Goal: Task Accomplishment & Management: Manage account settings

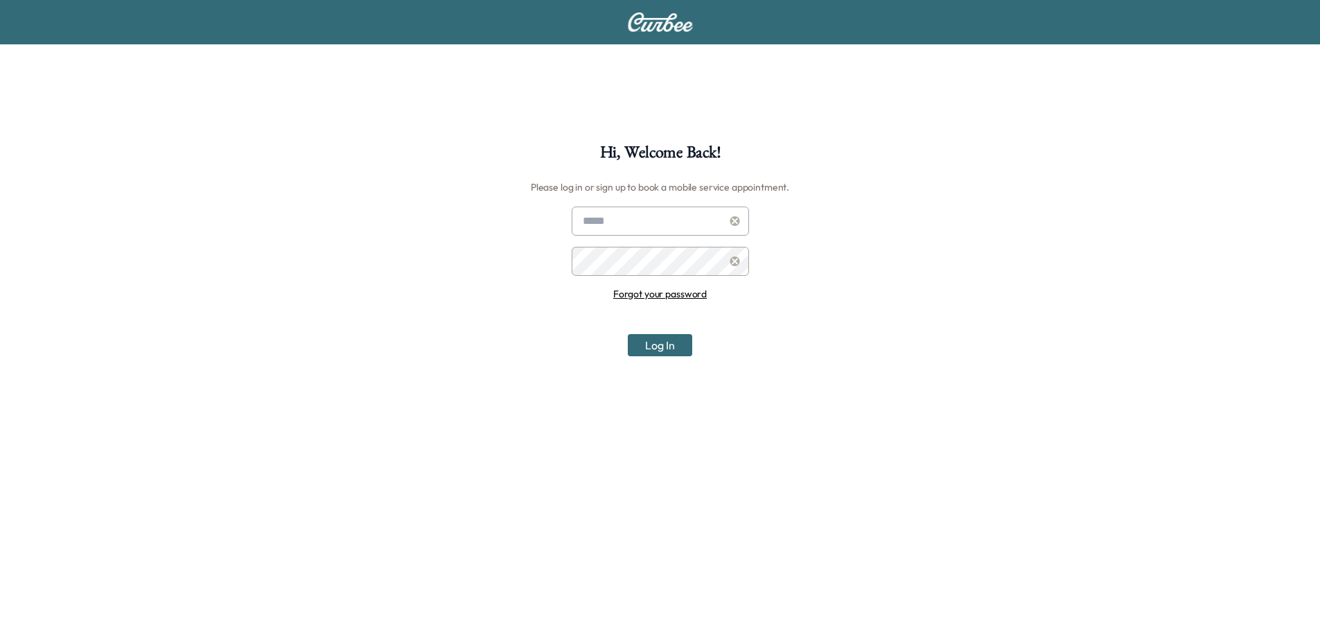
type input "**********"
click at [662, 340] on button "Log In" at bounding box center [660, 345] width 64 height 22
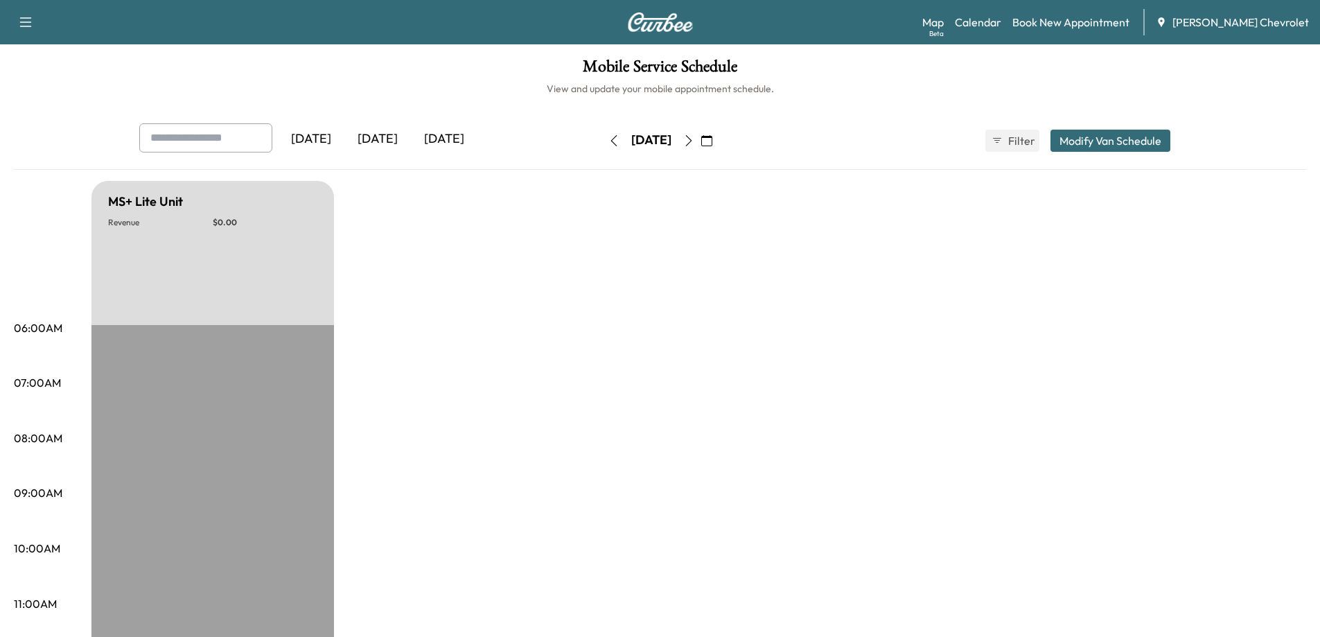
click at [712, 135] on icon "button" at bounding box center [706, 140] width 11 height 11
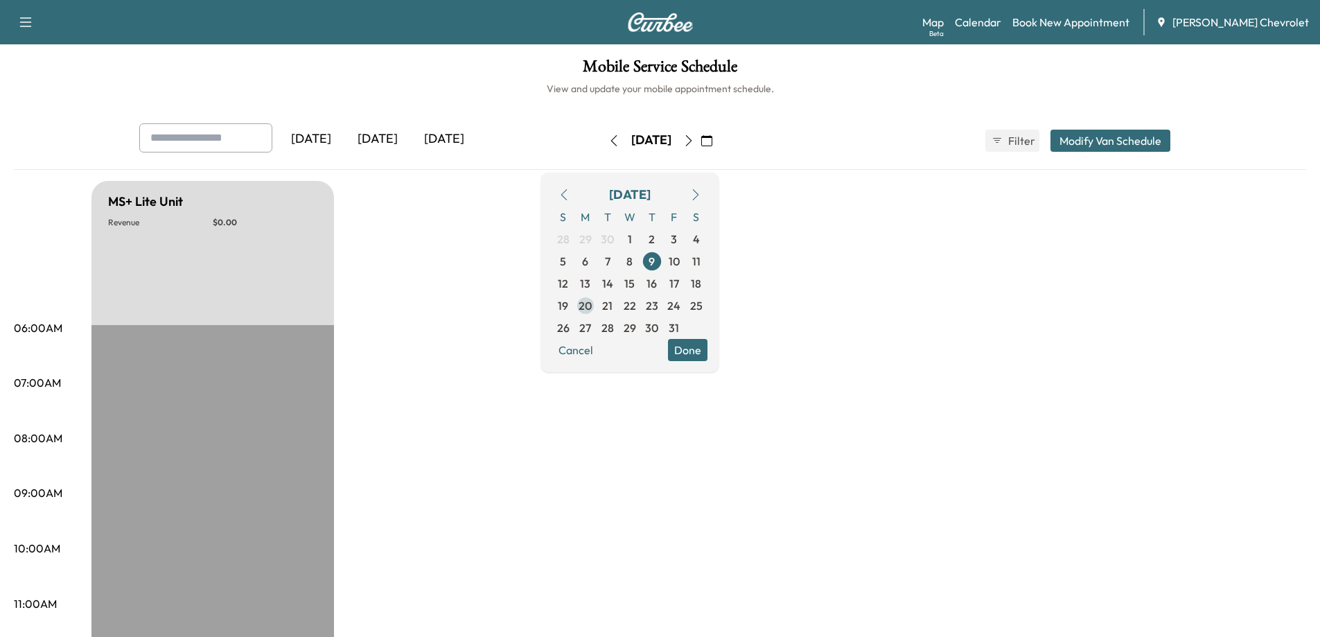
click at [592, 307] on span "20" at bounding box center [584, 305] width 13 height 17
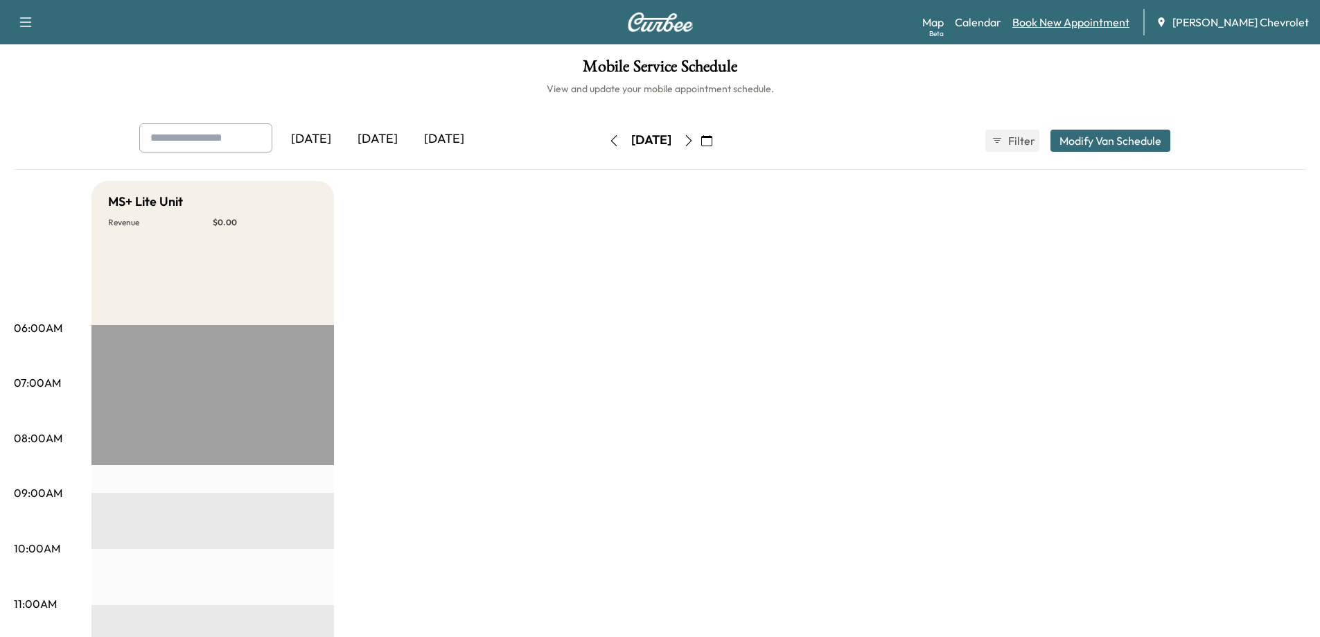
click at [1065, 26] on link "Book New Appointment" at bounding box center [1070, 22] width 117 height 17
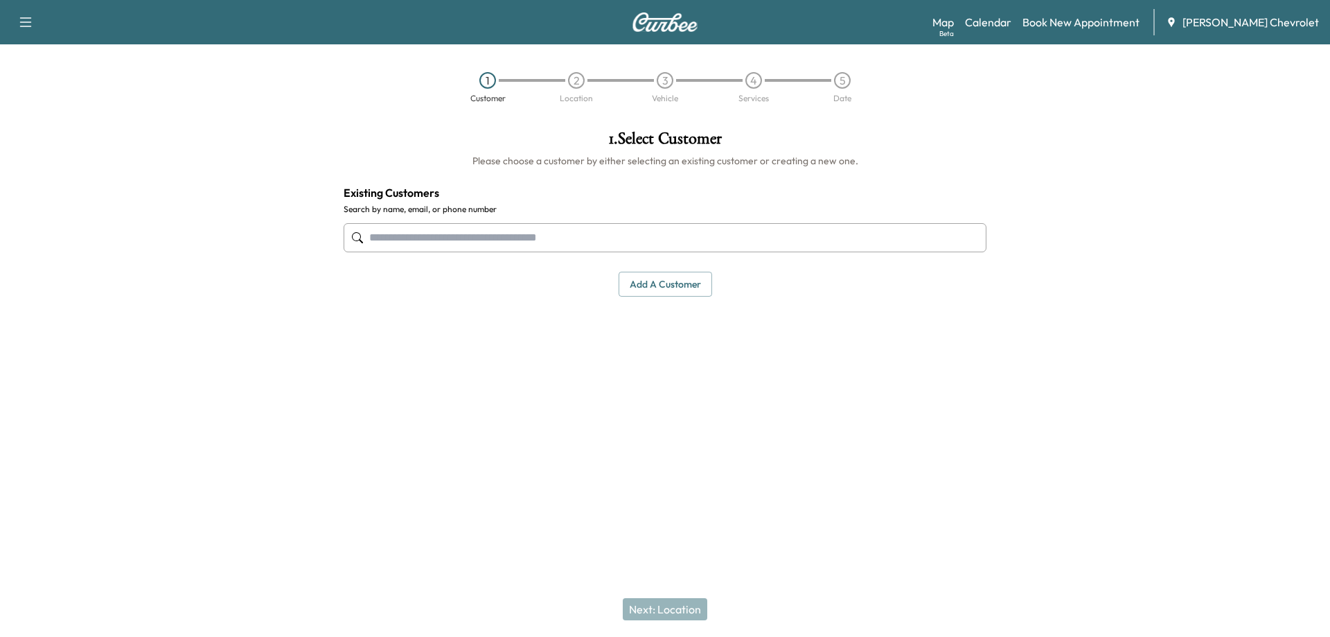
click at [399, 236] on input "text" at bounding box center [665, 237] width 643 height 29
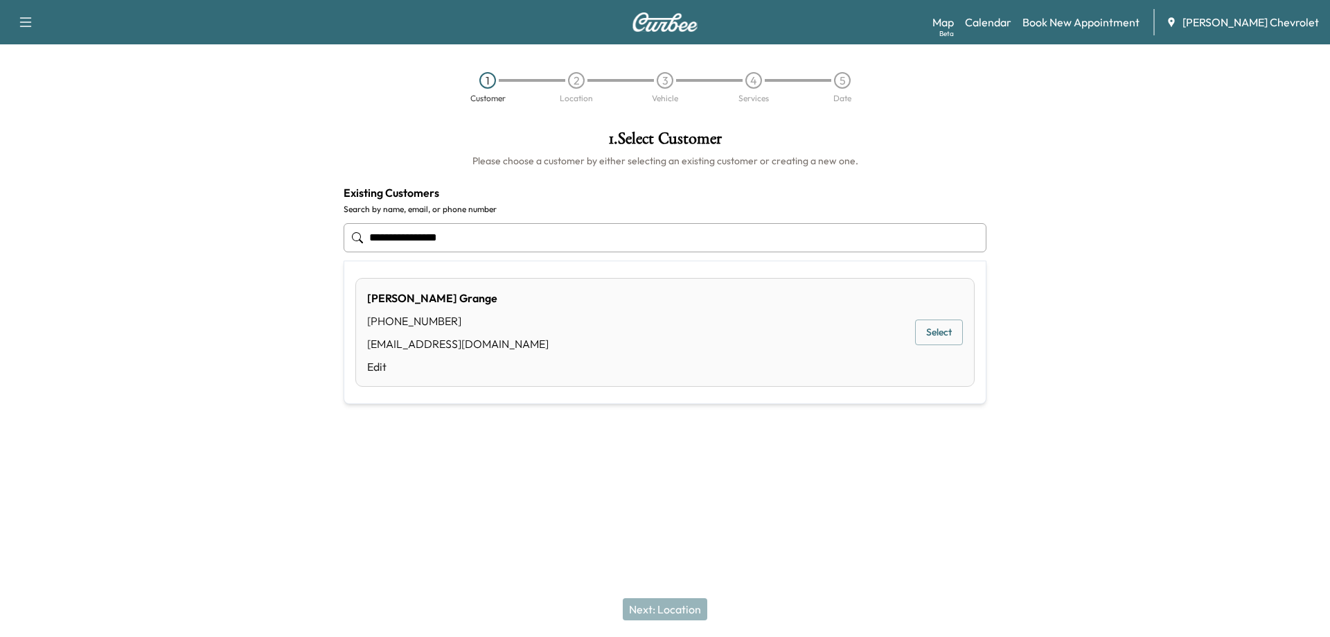
click at [942, 335] on button "Select" at bounding box center [939, 332] width 48 height 26
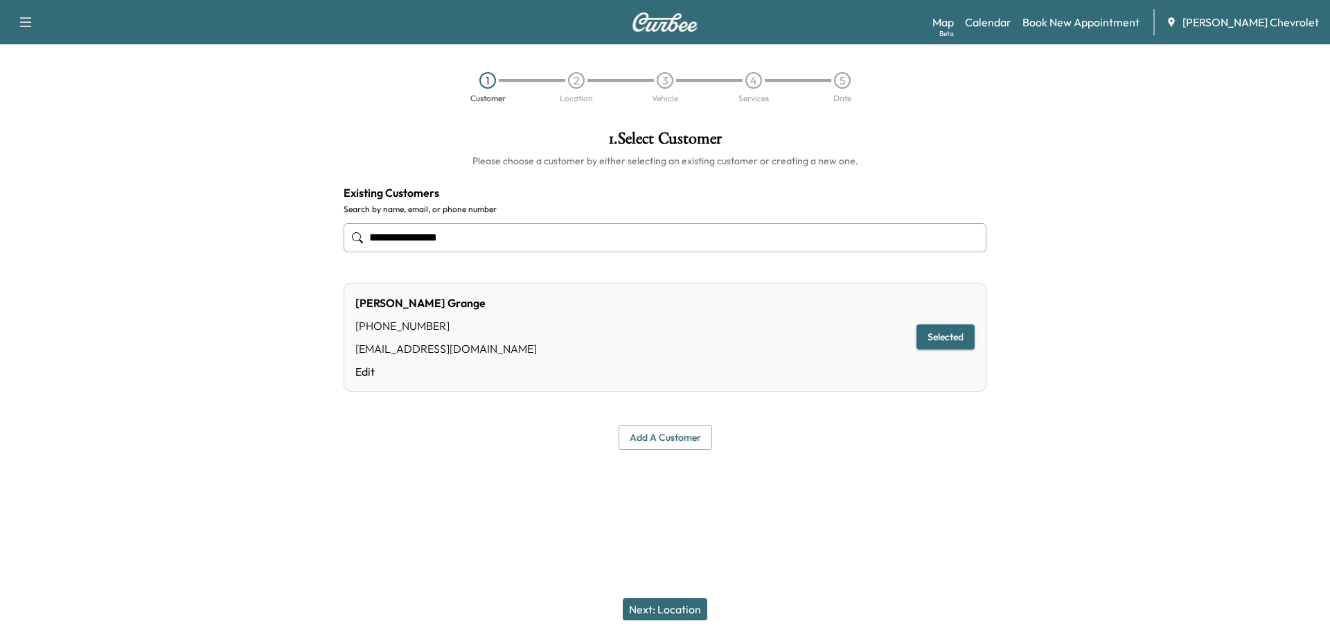
type input "**********"
click at [657, 605] on button "Next: Location" at bounding box center [665, 609] width 85 height 22
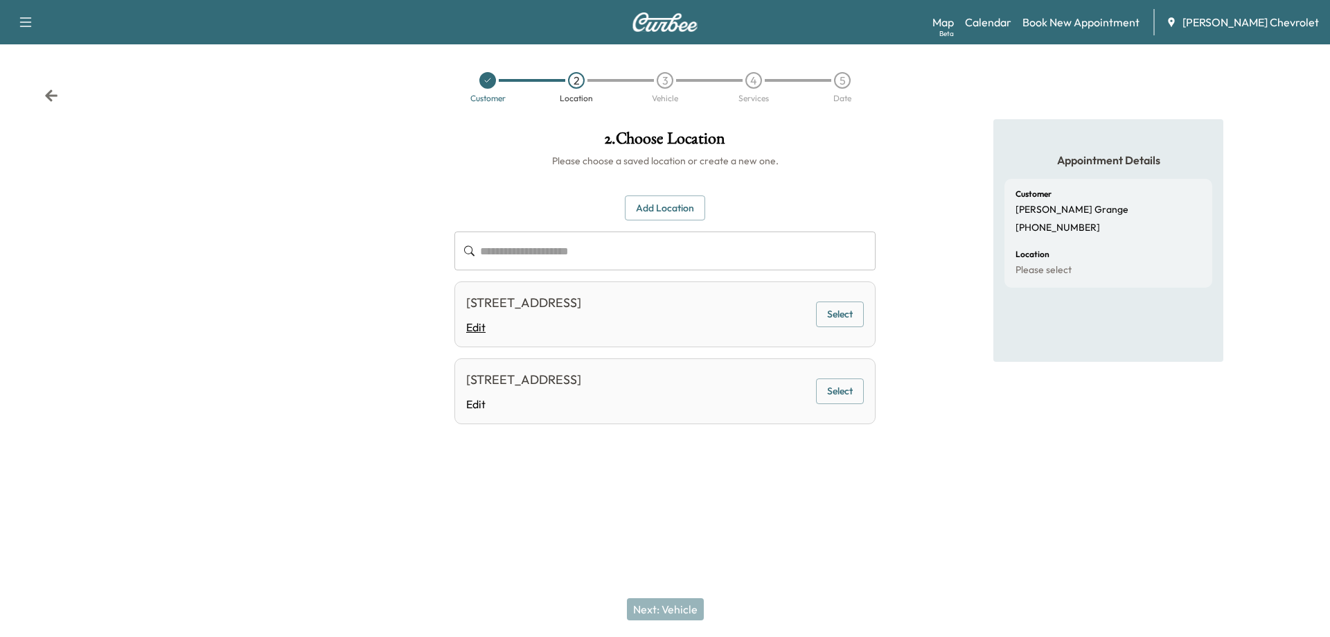
click at [470, 335] on link "Edit" at bounding box center [523, 327] width 115 height 17
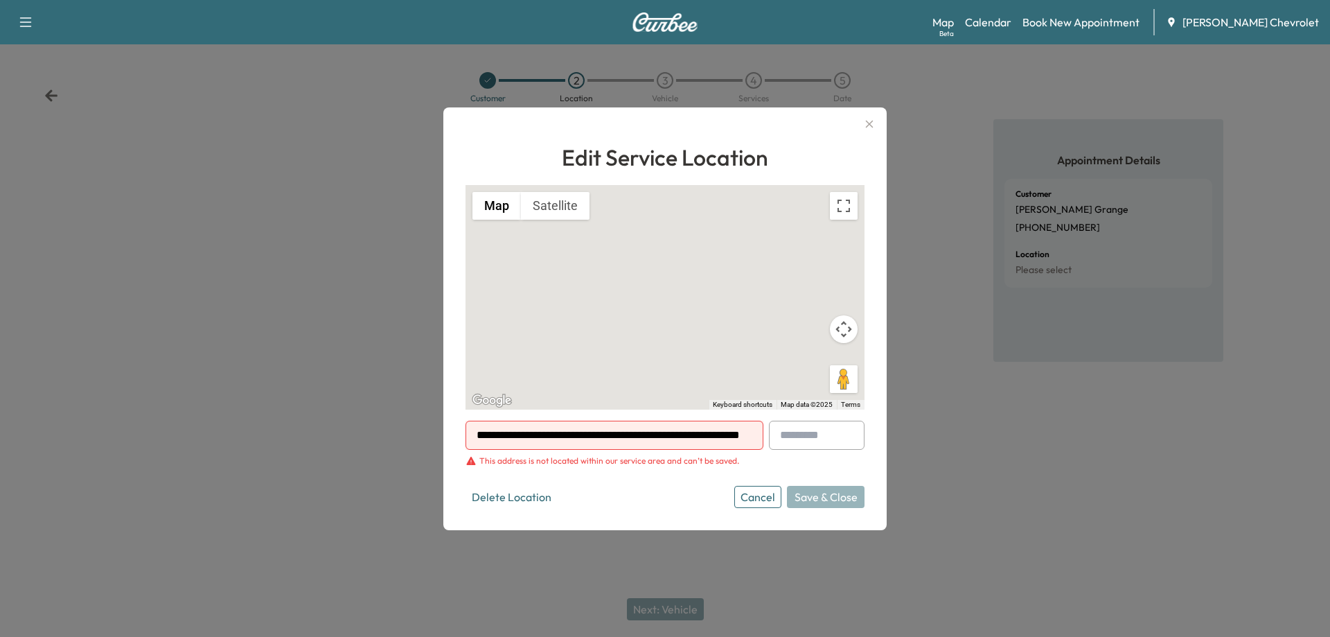
click at [741, 441] on div at bounding box center [749, 435] width 17 height 17
click at [722, 438] on input "**********" at bounding box center [615, 435] width 298 height 29
click at [743, 437] on div at bounding box center [749, 435] width 17 height 17
click at [724, 435] on input "**********" at bounding box center [615, 435] width 298 height 29
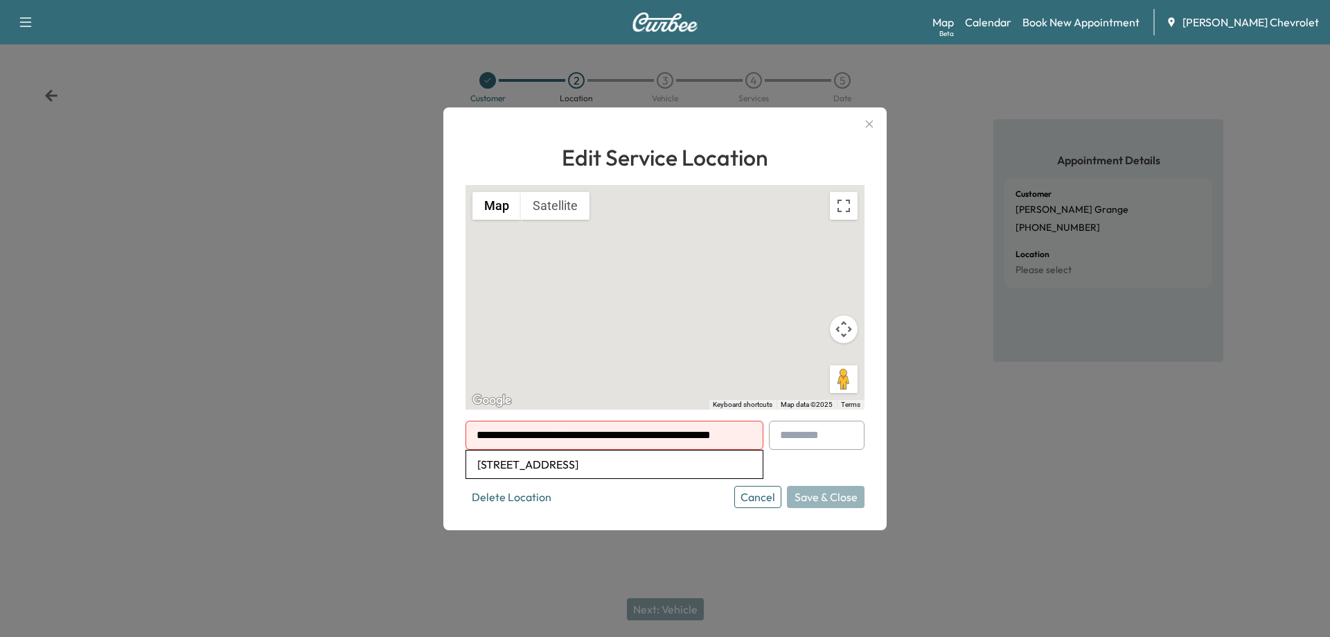
click at [561, 472] on li "[STREET_ADDRESS]" at bounding box center [614, 464] width 297 height 28
type input "**********"
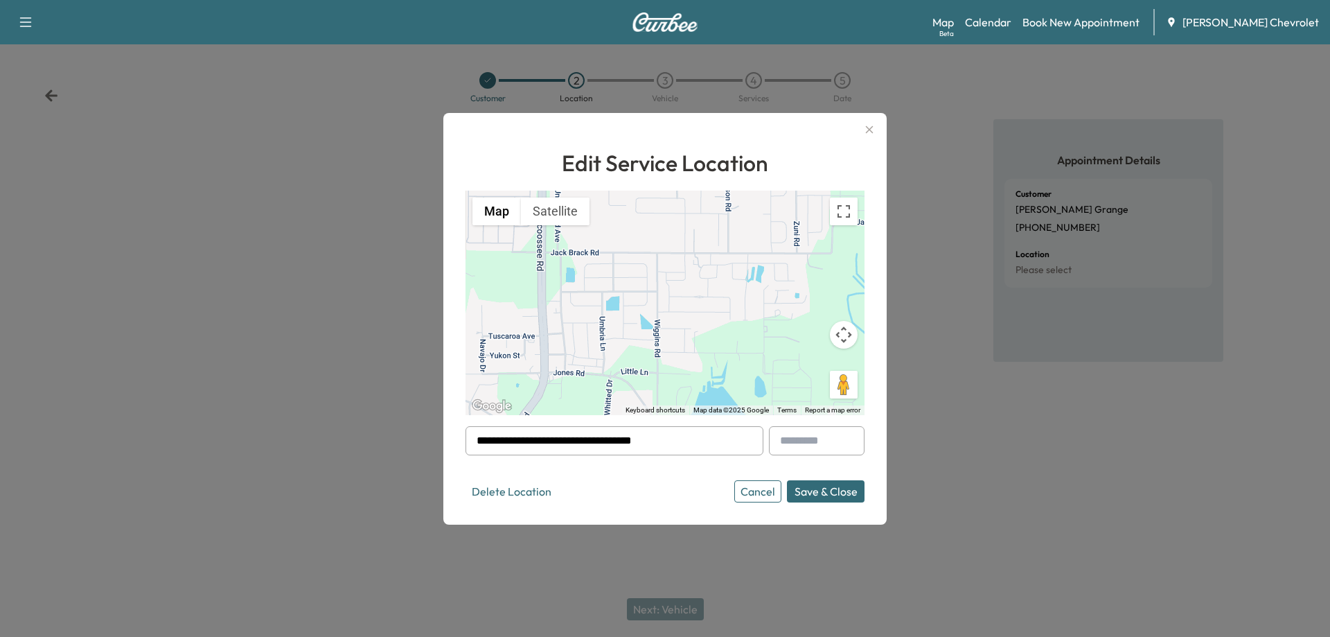
click at [828, 497] on button "Save & Close" at bounding box center [826, 491] width 78 height 22
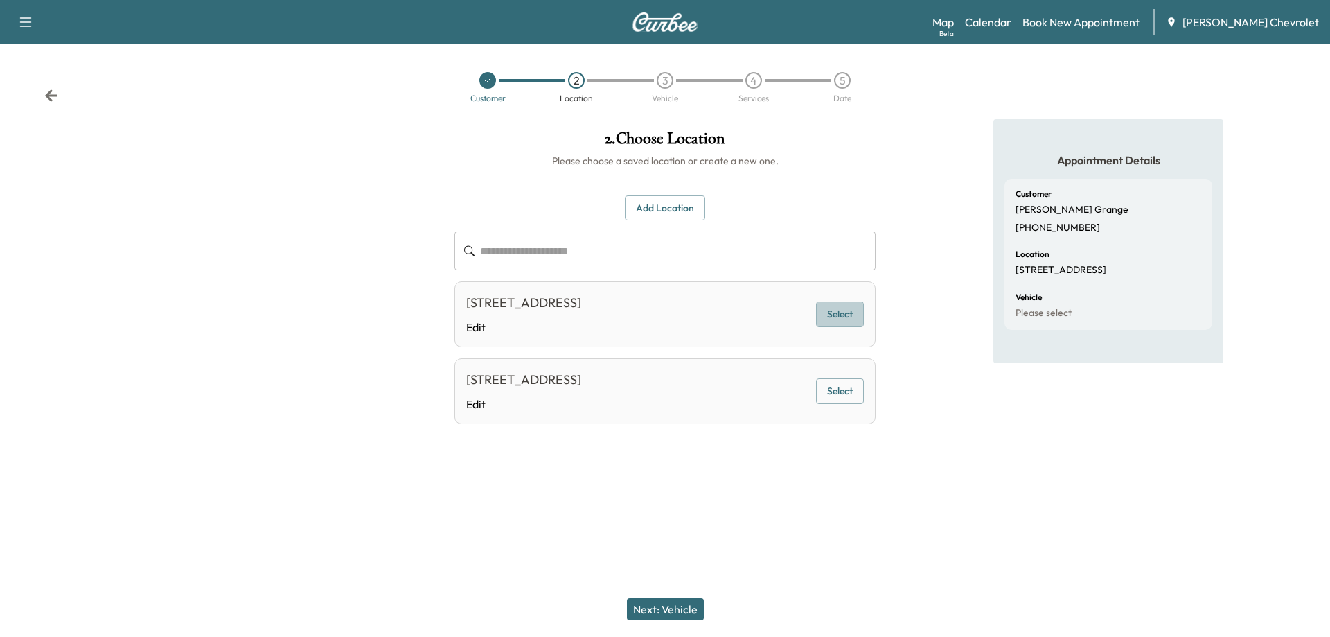
click at [827, 312] on button "Select" at bounding box center [840, 314] width 48 height 26
click at [657, 608] on button "Next: Vehicle" at bounding box center [665, 609] width 77 height 22
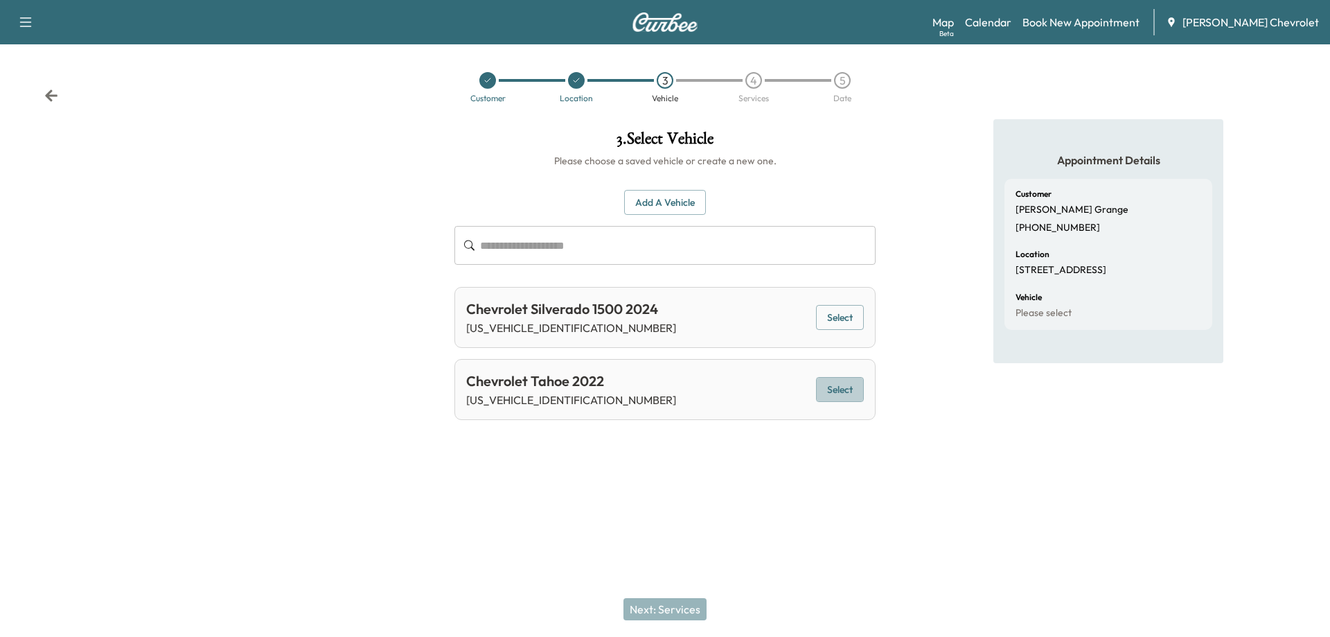
click at [838, 390] on button "Select" at bounding box center [840, 390] width 48 height 26
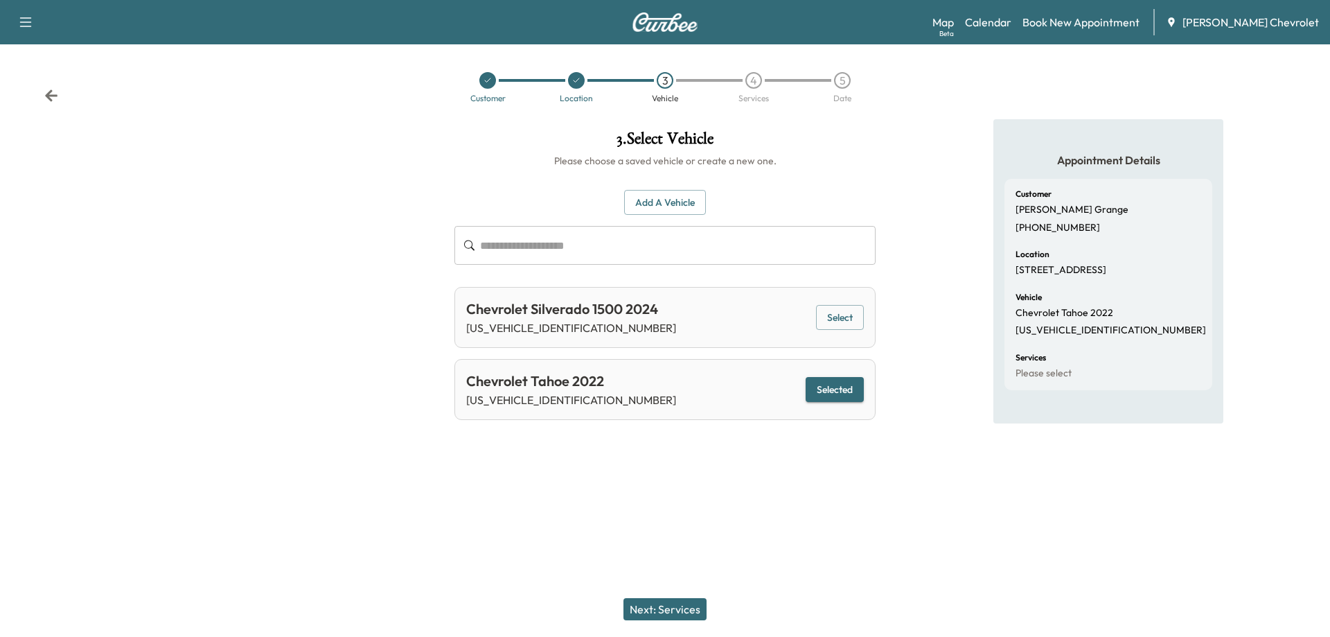
click at [666, 604] on button "Next: Services" at bounding box center [665, 609] width 83 height 22
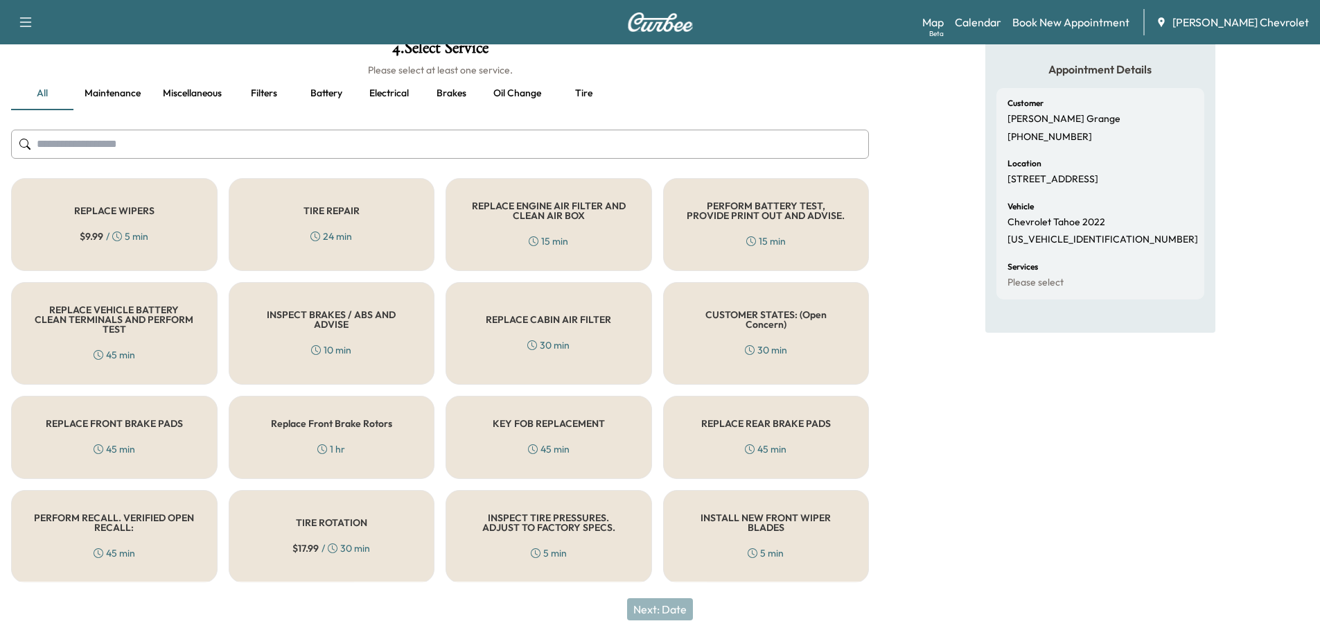
scroll to position [92, 0]
click at [121, 527] on h5 "PERFORM RECALL. VERIFIED OPEN RECALL:" at bounding box center [114, 520] width 161 height 19
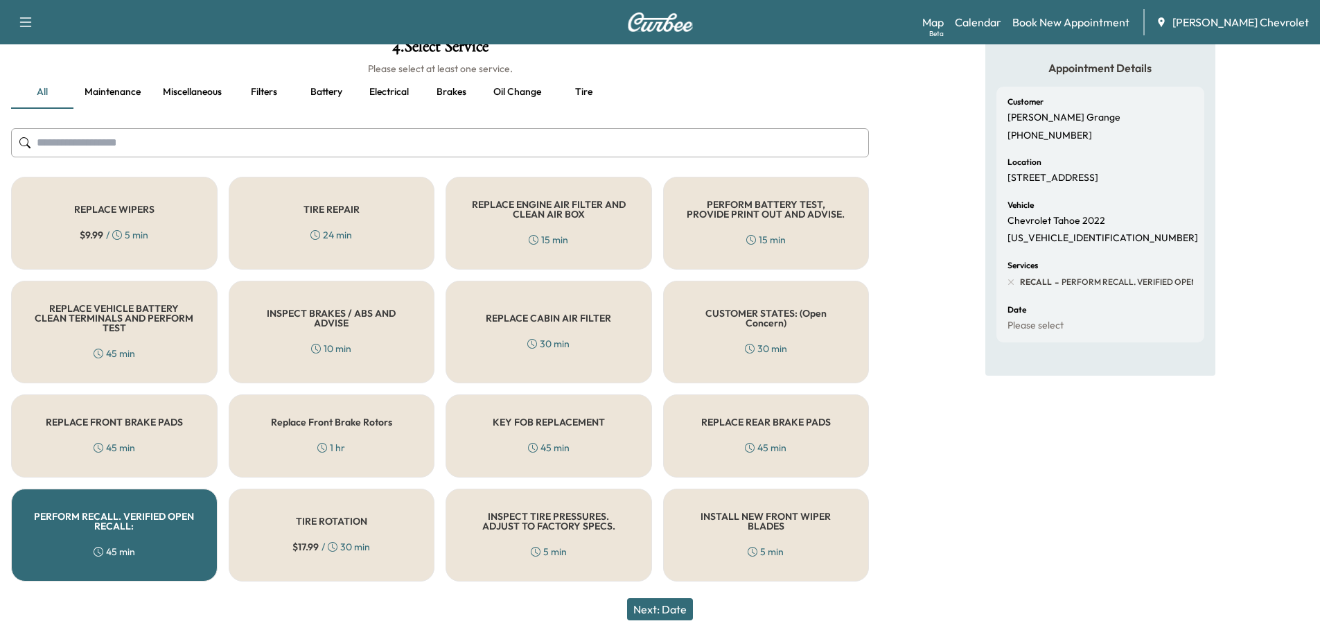
click at [664, 610] on button "Next: Date" at bounding box center [660, 609] width 66 height 22
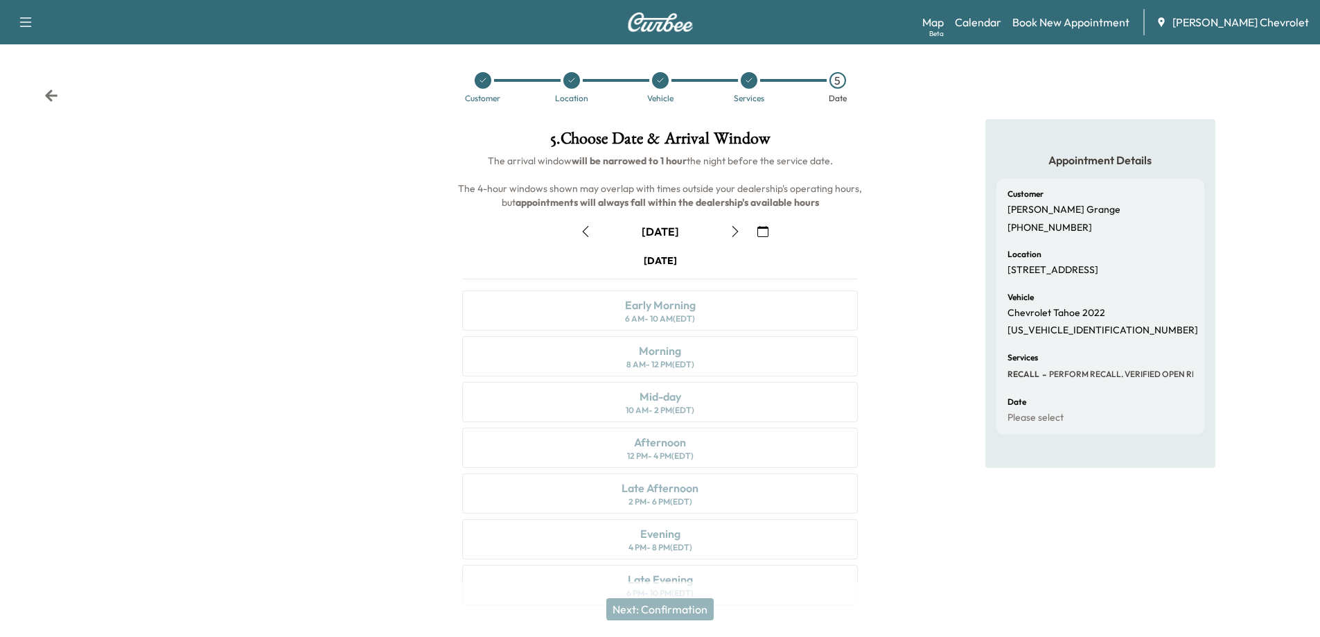
click at [762, 232] on icon "button" at bounding box center [762, 231] width 11 height 11
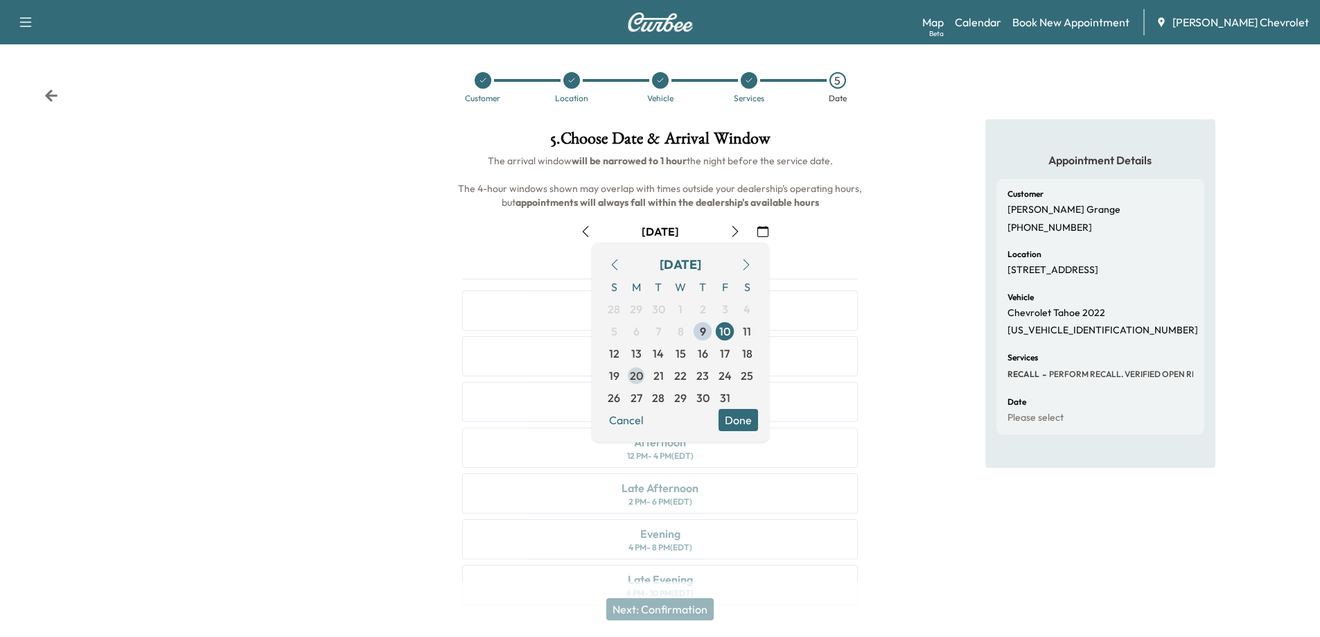
click at [633, 378] on span "20" at bounding box center [636, 375] width 13 height 17
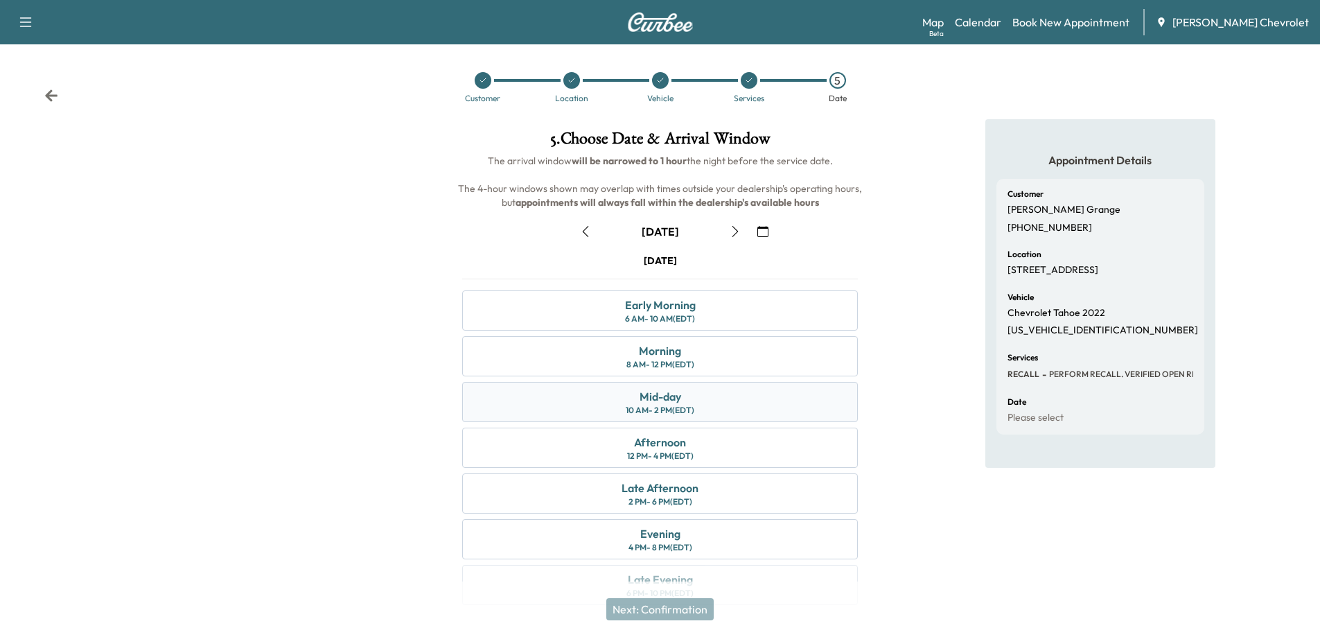
click at [659, 403] on div "Mid-day" at bounding box center [660, 396] width 42 height 17
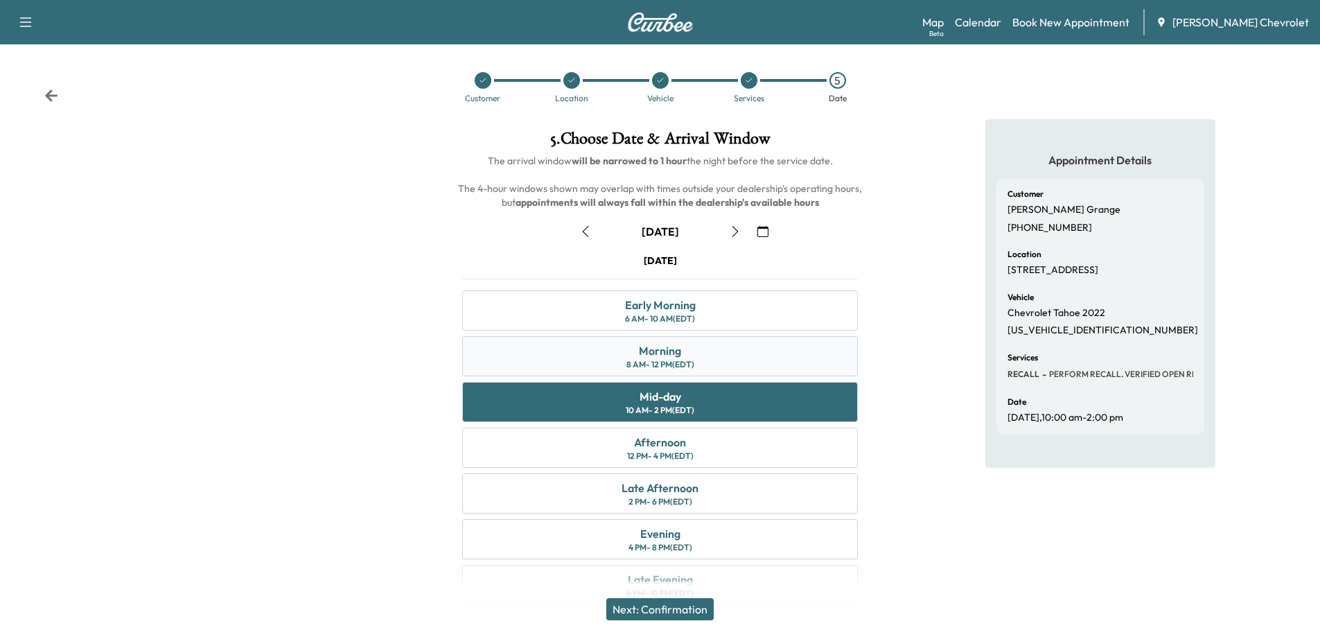
click at [679, 353] on div "Morning" at bounding box center [660, 350] width 42 height 17
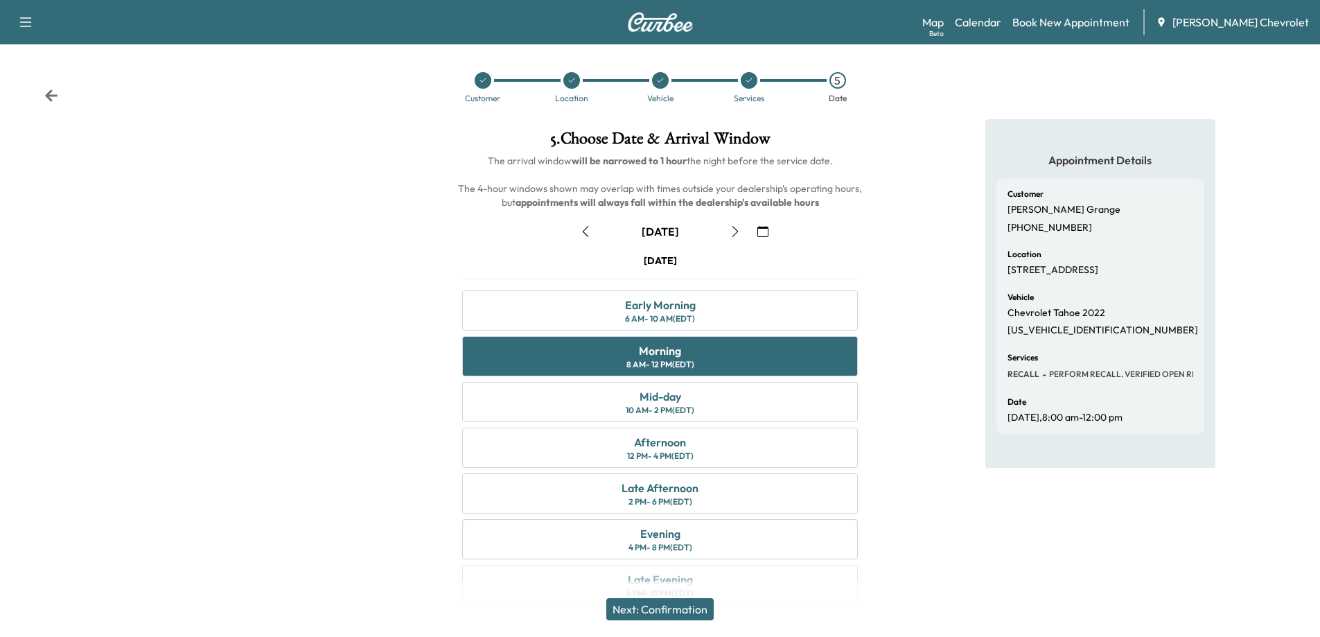
click at [672, 607] on button "Next: Confirmation" at bounding box center [659, 609] width 107 height 22
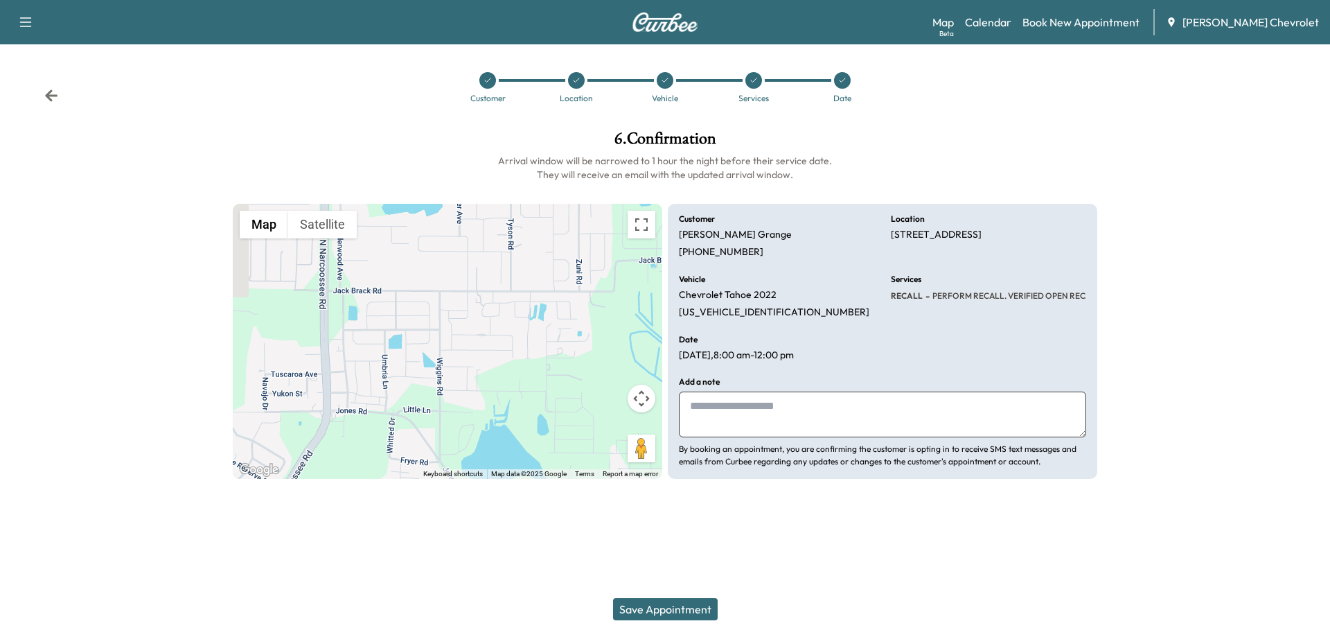
click at [725, 417] on textarea at bounding box center [882, 414] width 407 height 46
type textarea "*"
type textarea "**********"
click at [657, 608] on button "Save Appointment" at bounding box center [665, 609] width 105 height 22
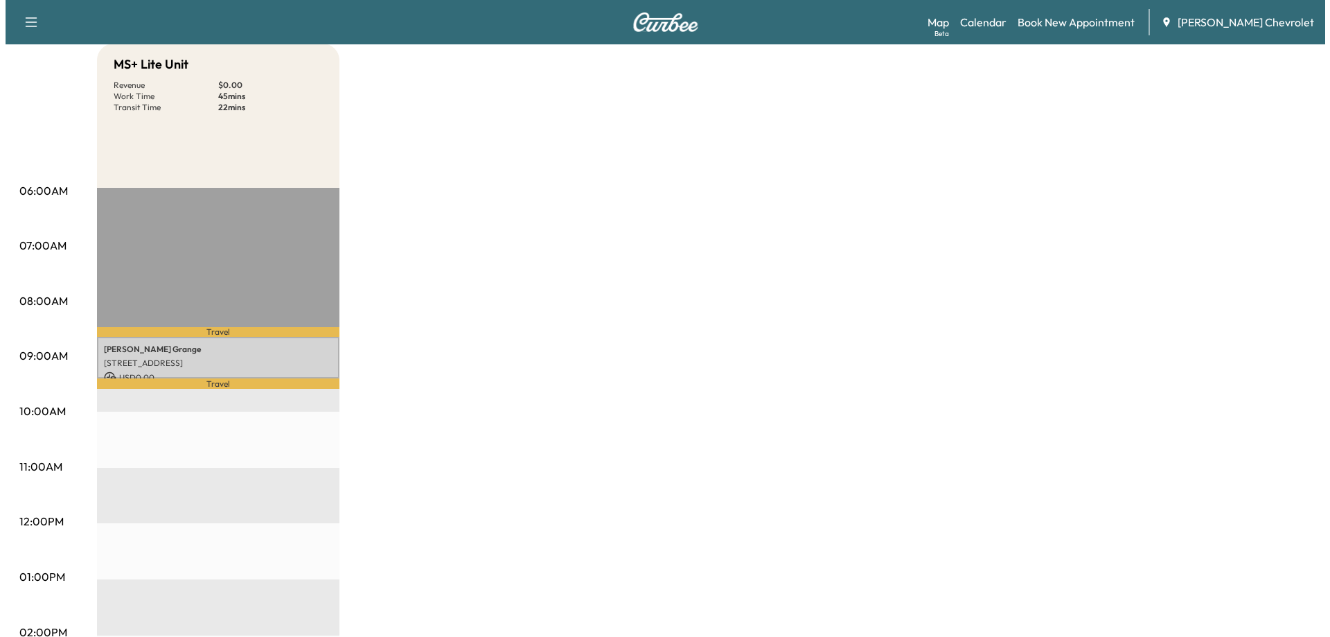
scroll to position [139, 0]
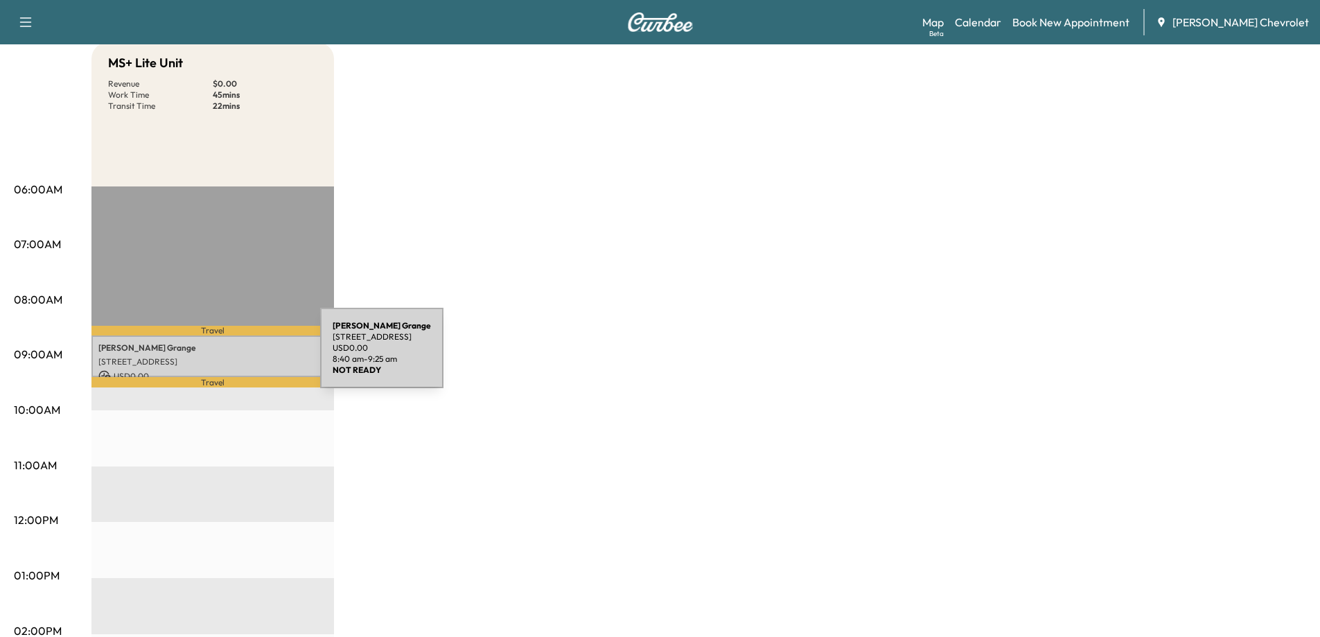
click at [216, 357] on p "[STREET_ADDRESS]" at bounding box center [212, 361] width 229 height 11
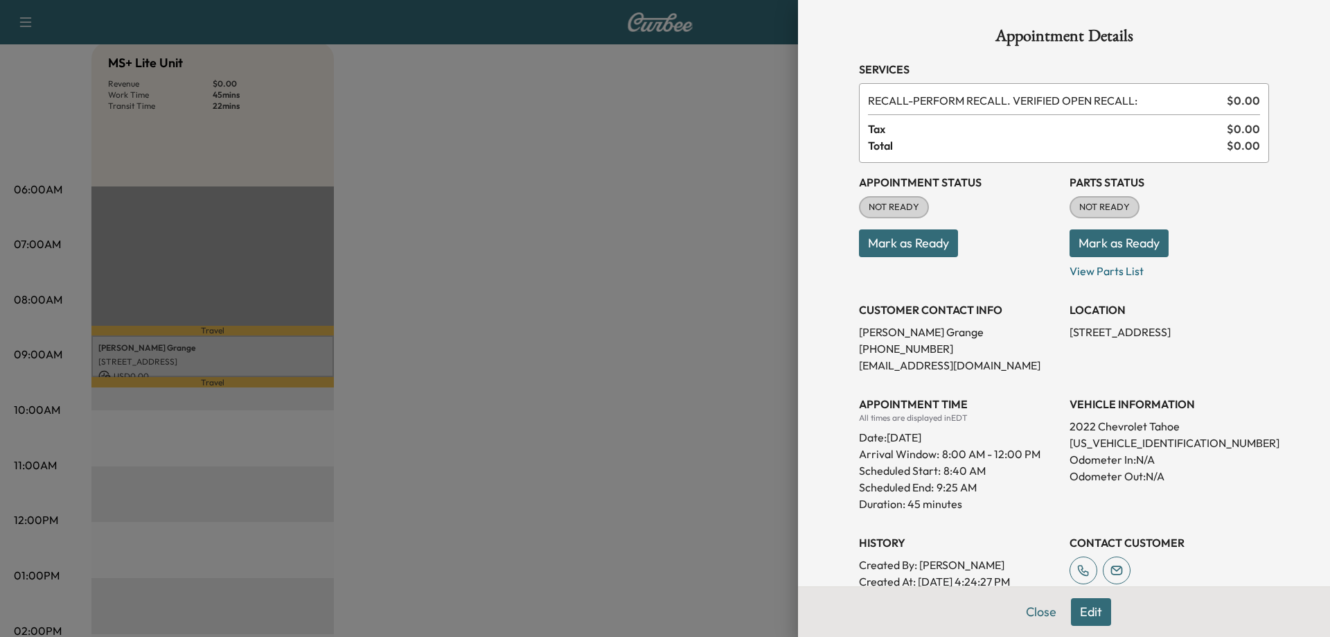
click at [871, 242] on button "Mark as Ready" at bounding box center [908, 243] width 99 height 28
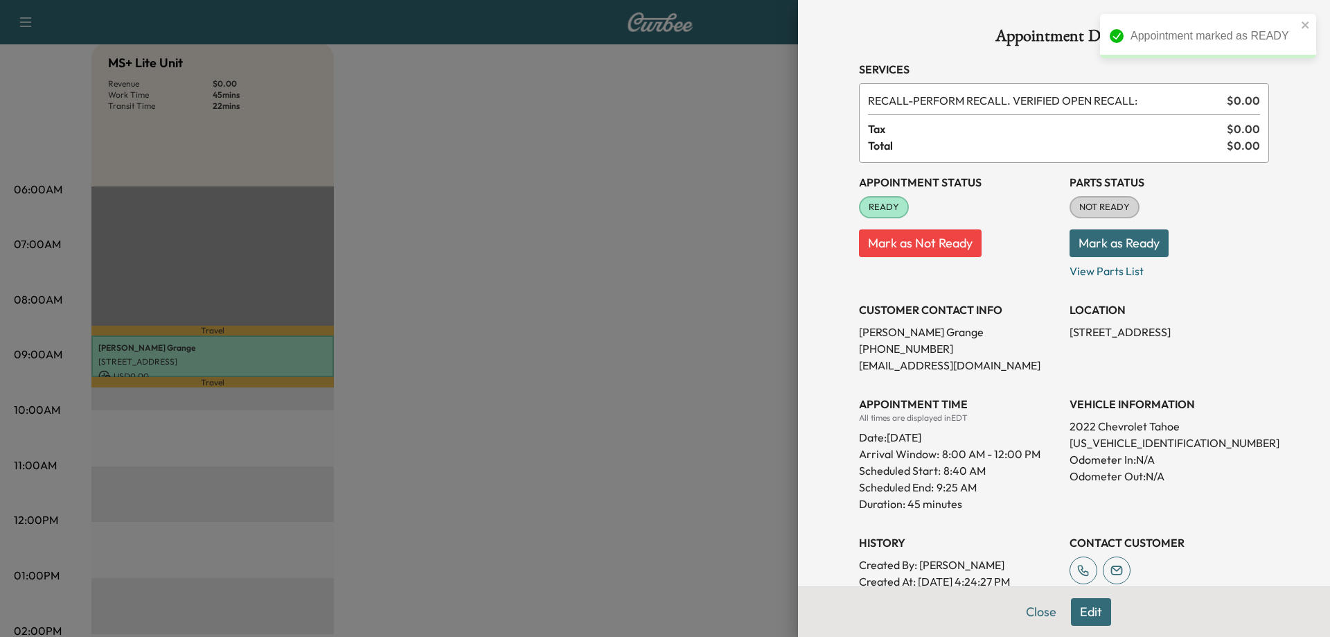
click at [1112, 238] on button "Mark as Ready" at bounding box center [1119, 243] width 99 height 28
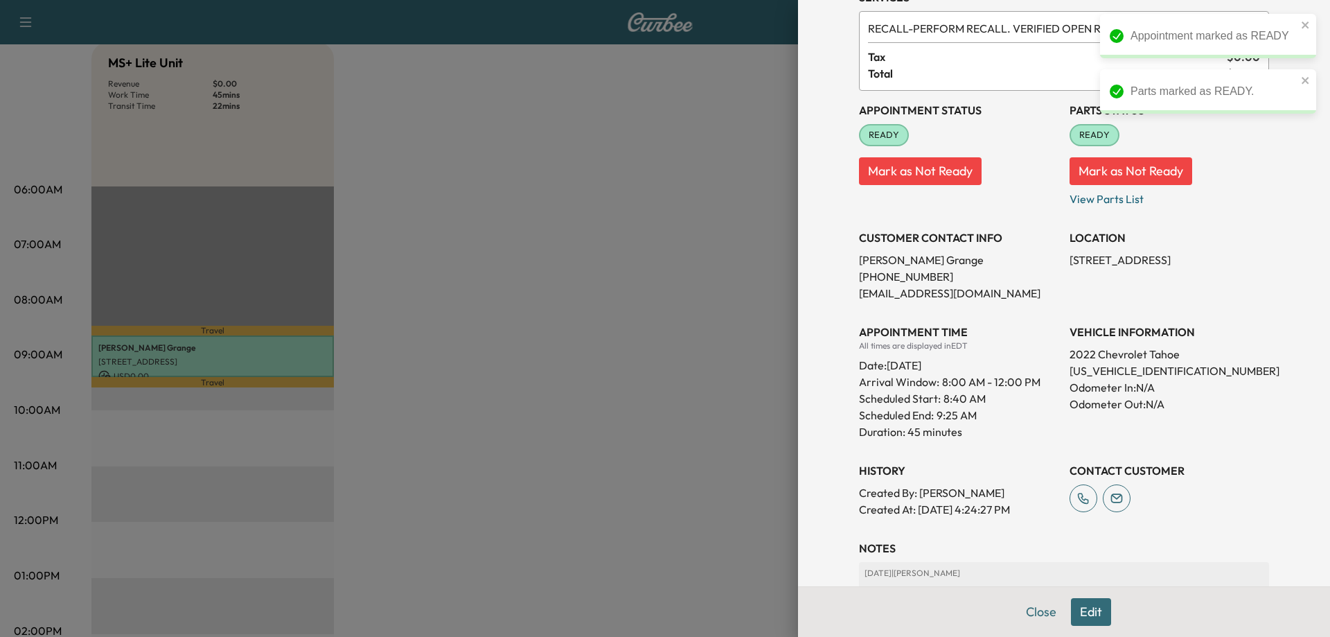
scroll to position [203, 0]
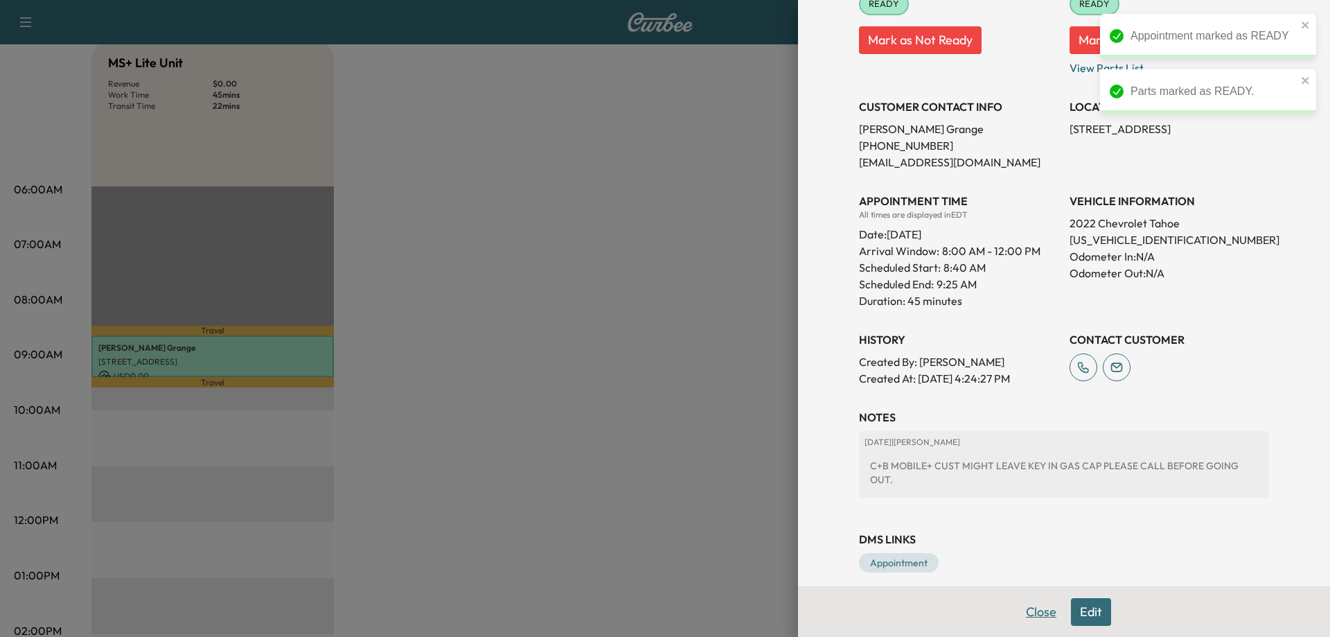
click at [1023, 610] on button "Close" at bounding box center [1041, 612] width 48 height 28
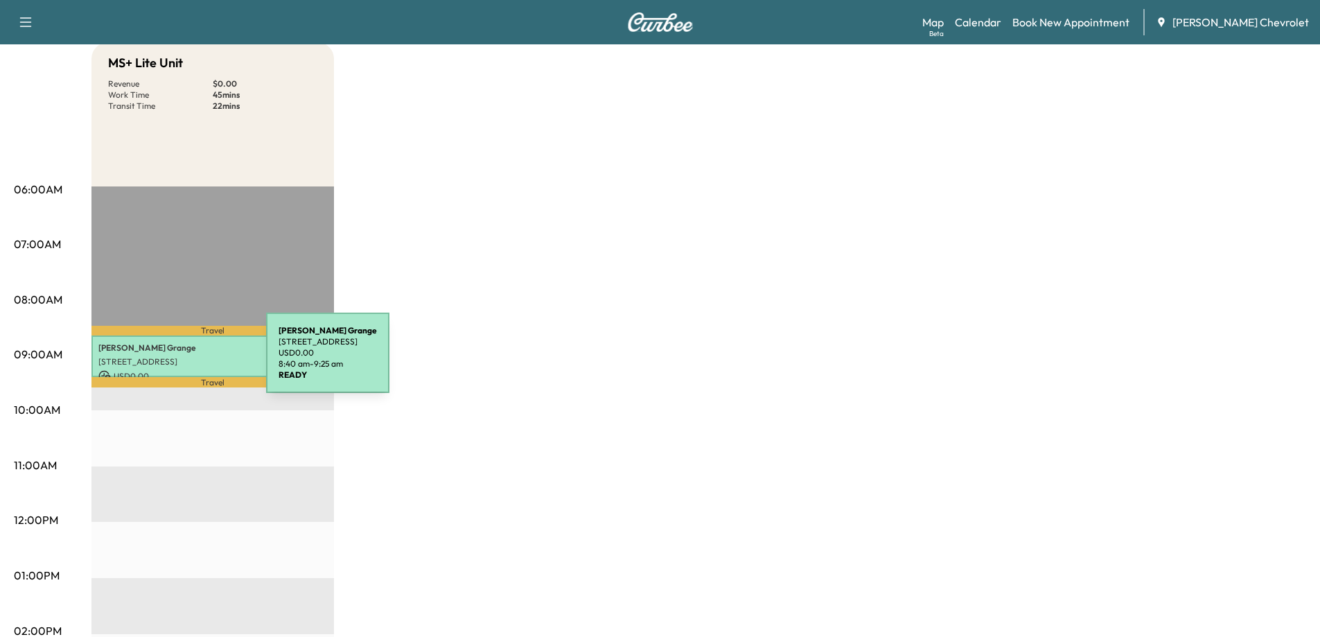
click at [162, 360] on p "[STREET_ADDRESS]" at bounding box center [212, 361] width 229 height 11
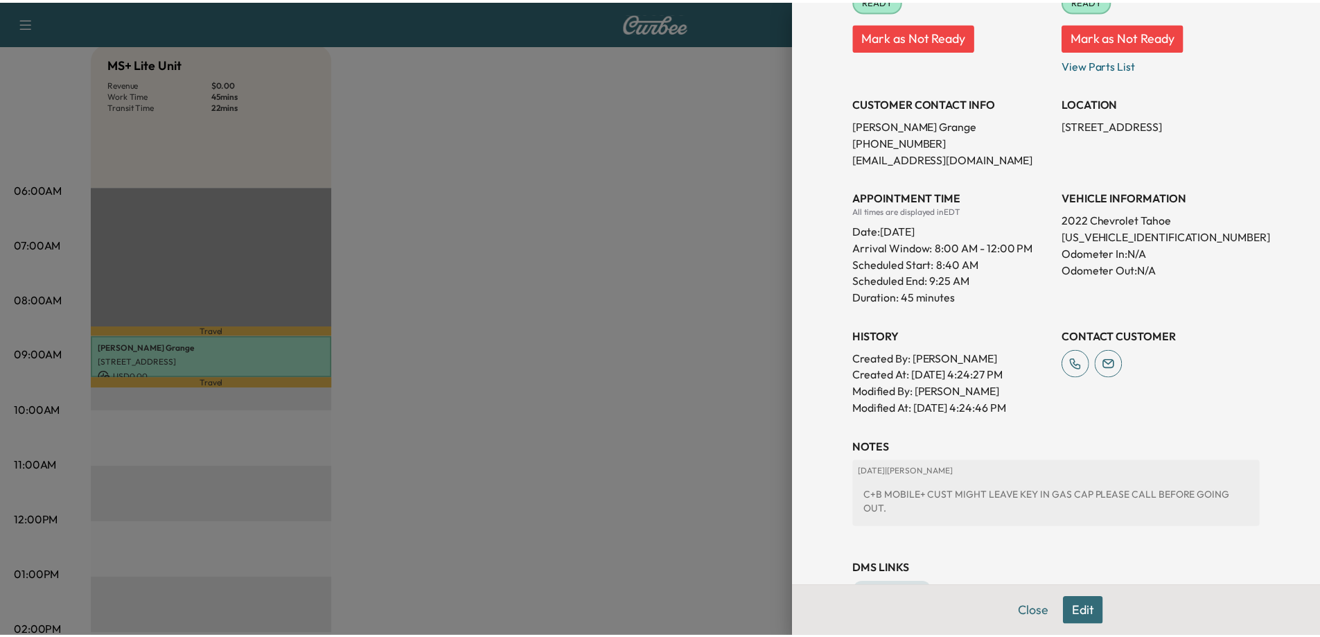
scroll to position [208, 0]
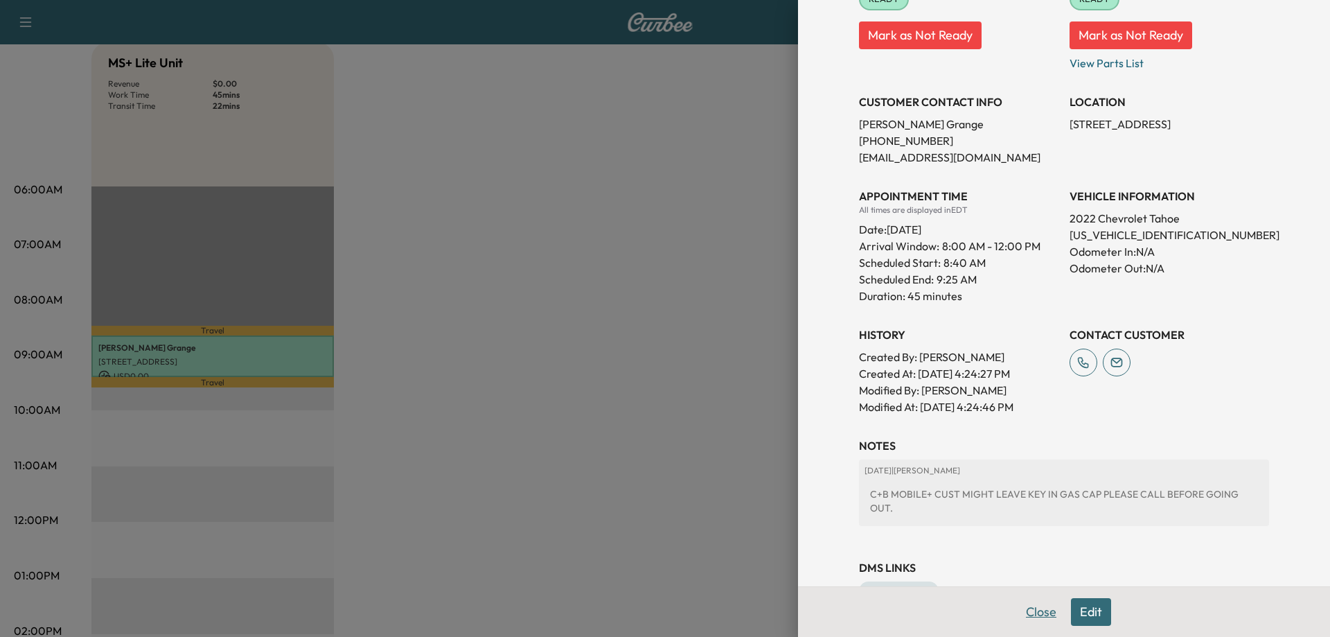
click at [1022, 613] on button "Close" at bounding box center [1041, 612] width 48 height 28
